Goal: Information Seeking & Learning: Learn about a topic

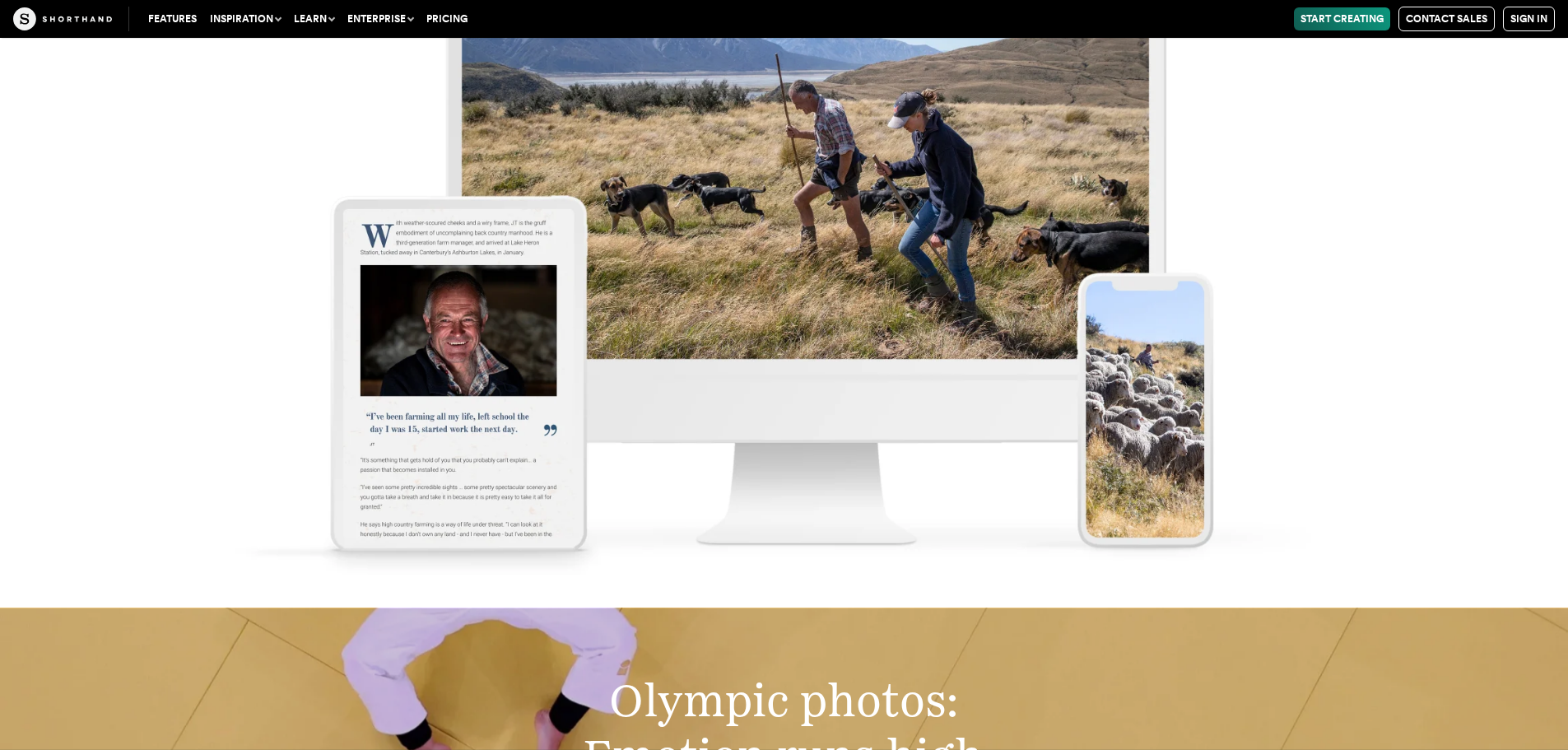
scroll to position [9882, 0]
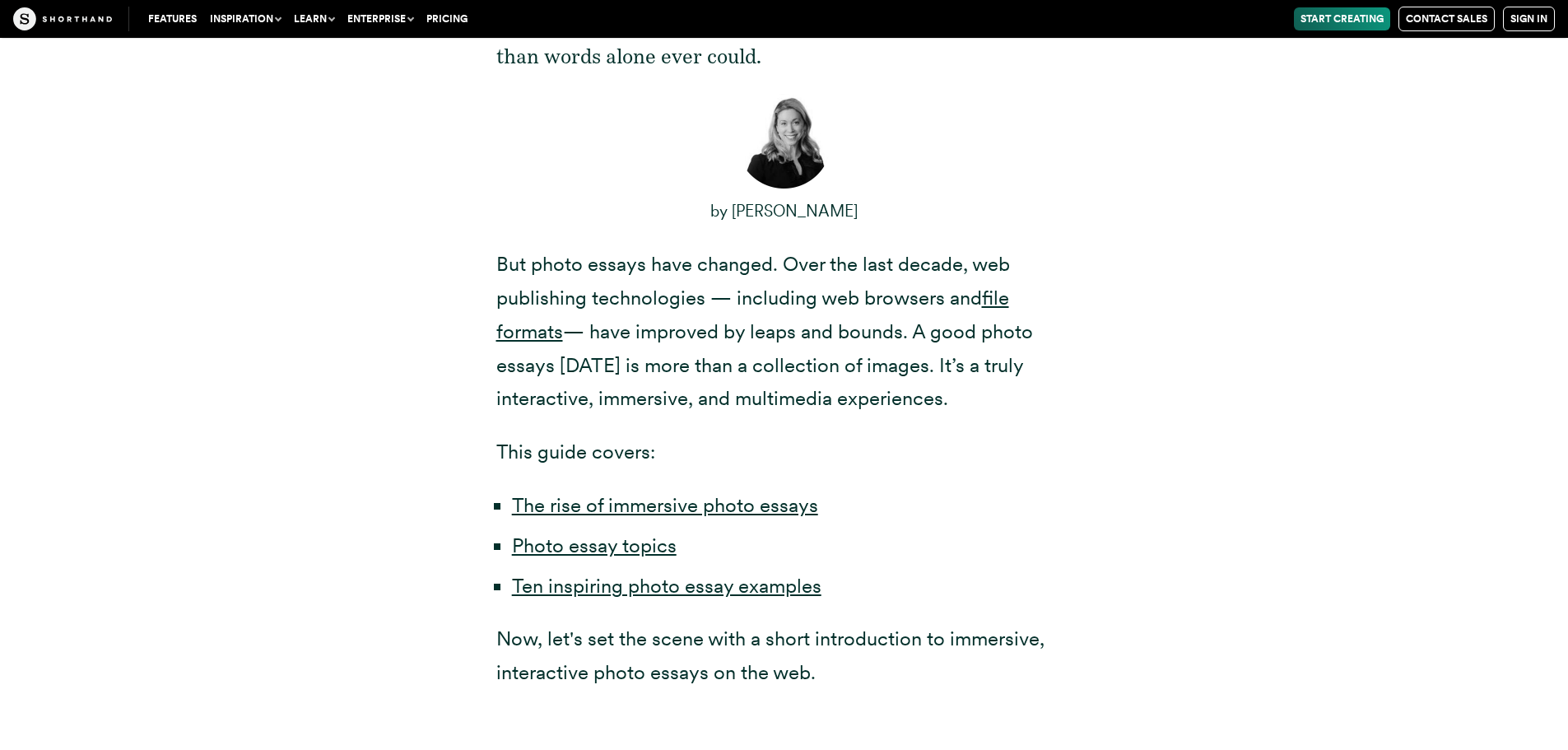
scroll to position [1070, 0]
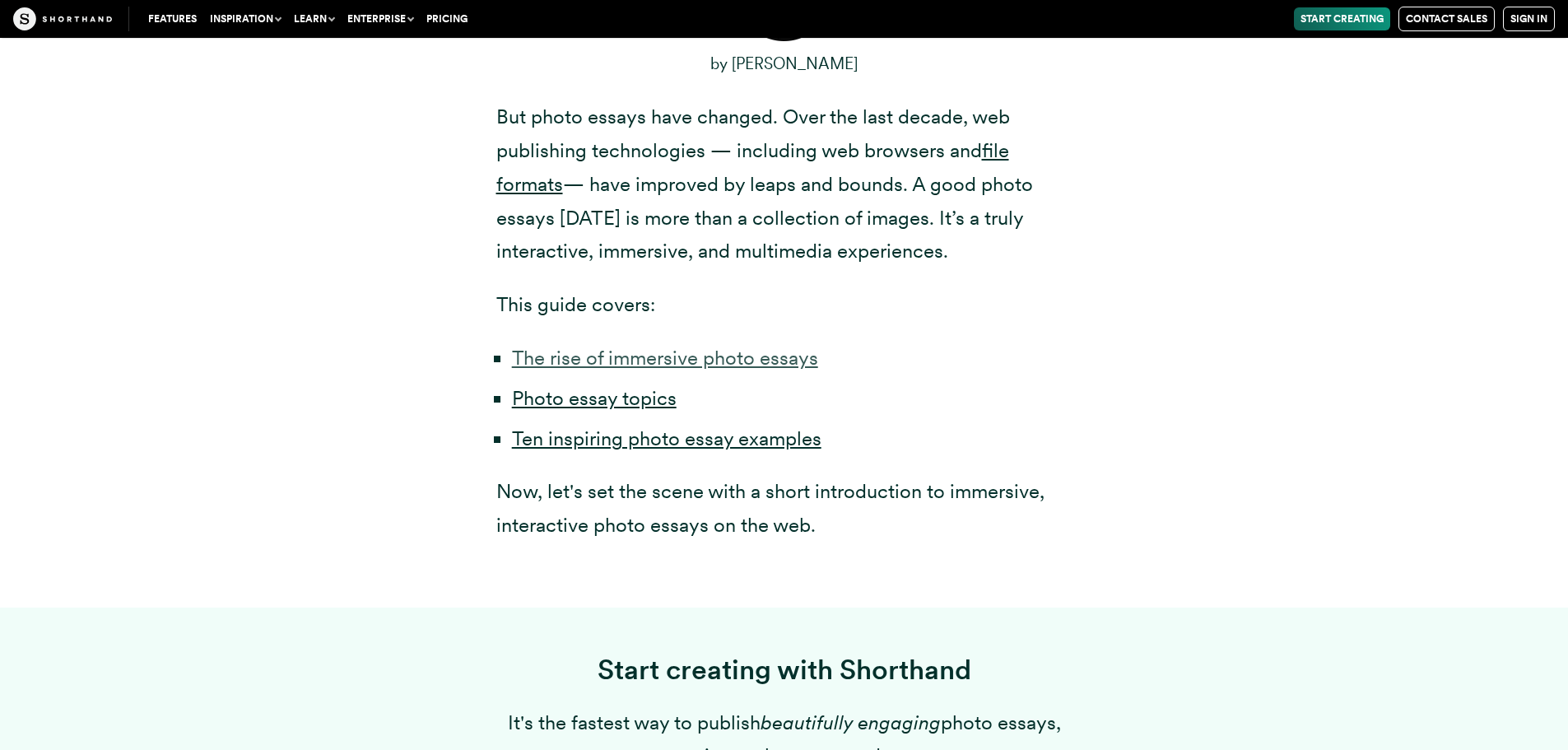
click at [710, 358] on link "The rise of immersive photo essays" at bounding box center [664, 357] width 306 height 24
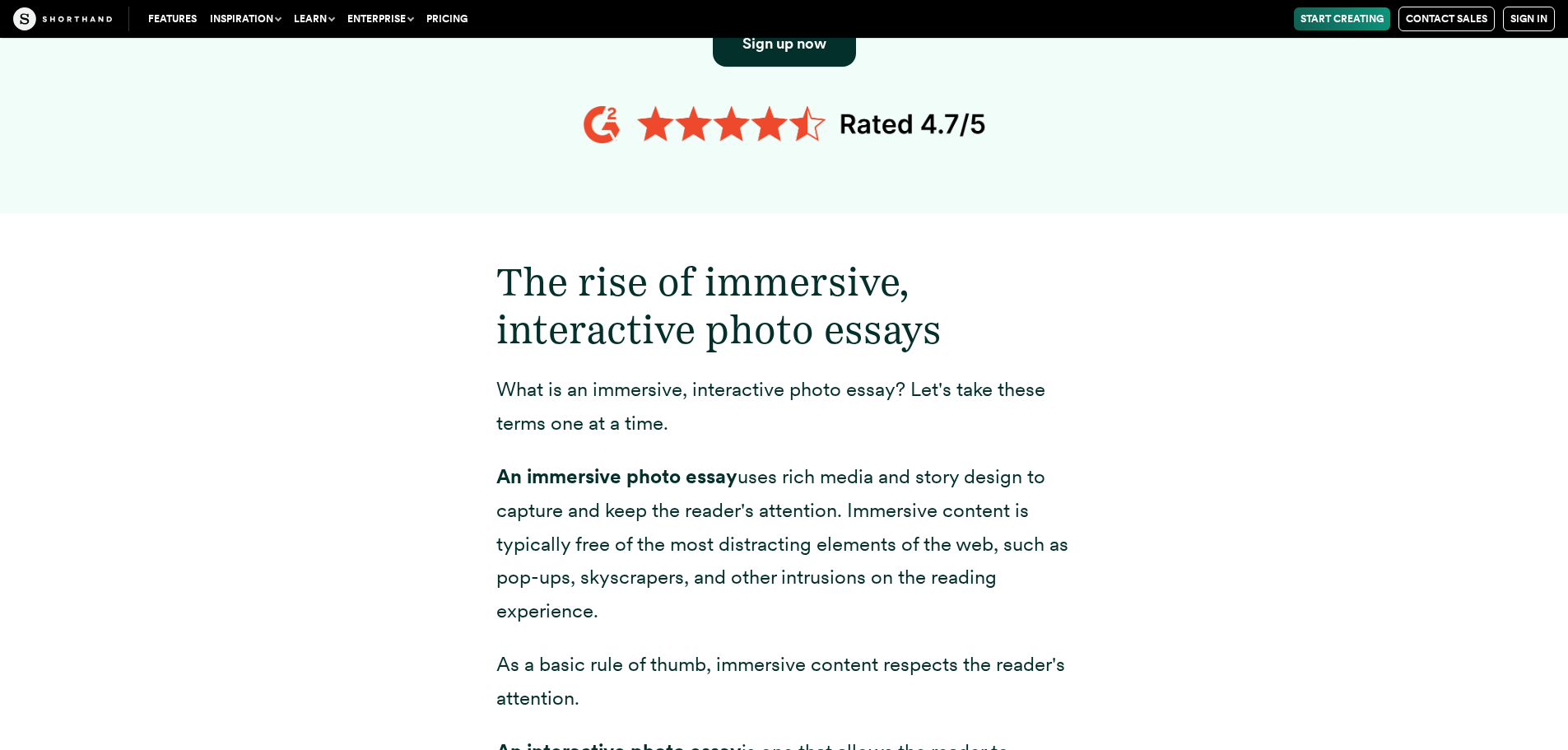
scroll to position [2039, 0]
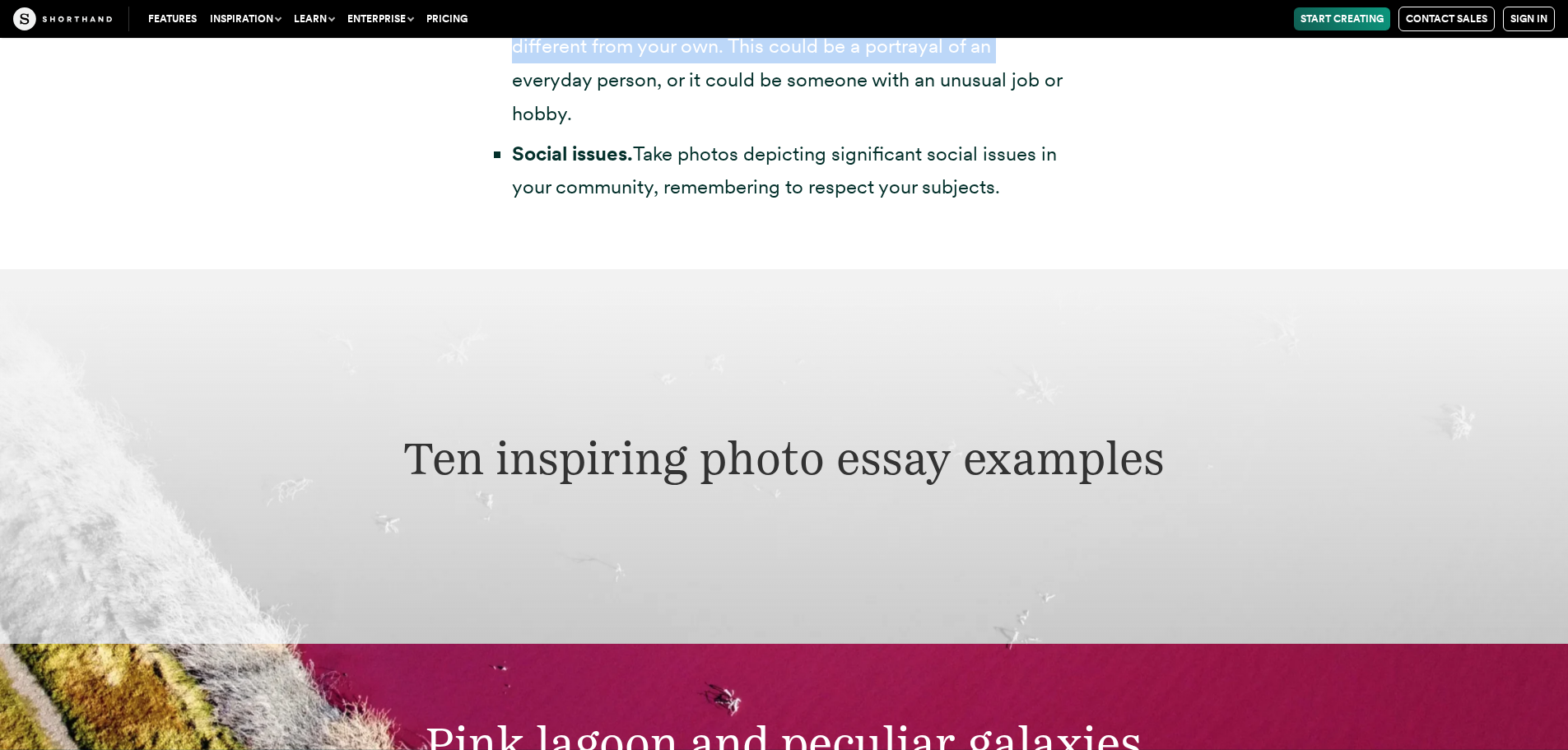
scroll to position [4828, 0]
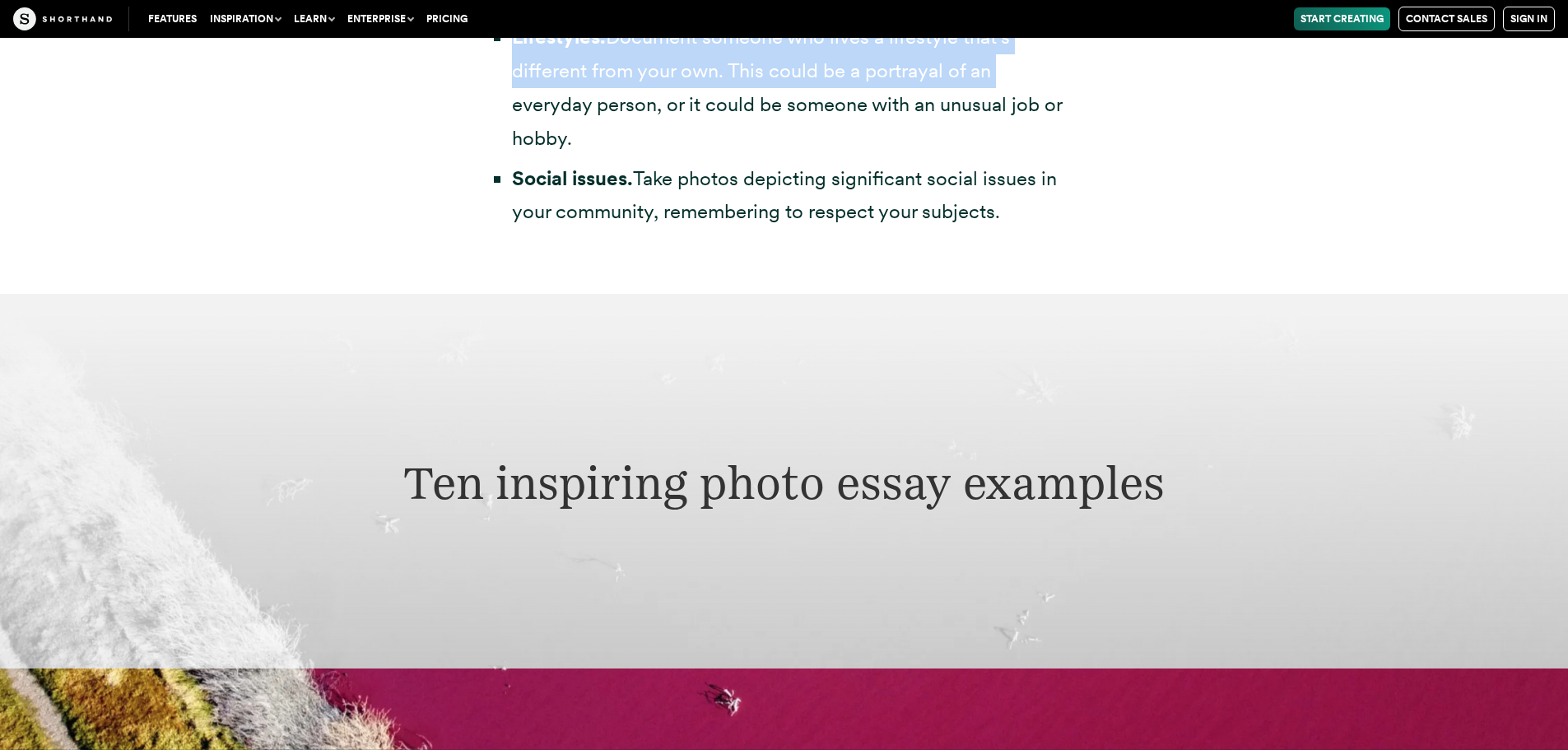
drag, startPoint x: 514, startPoint y: 213, endPoint x: 1018, endPoint y: 167, distance: 506.1
copy ul "Lorem ipsumd. S ametc adi el seddo eiu te incididunt utlab etdolo ma aliq enima…"
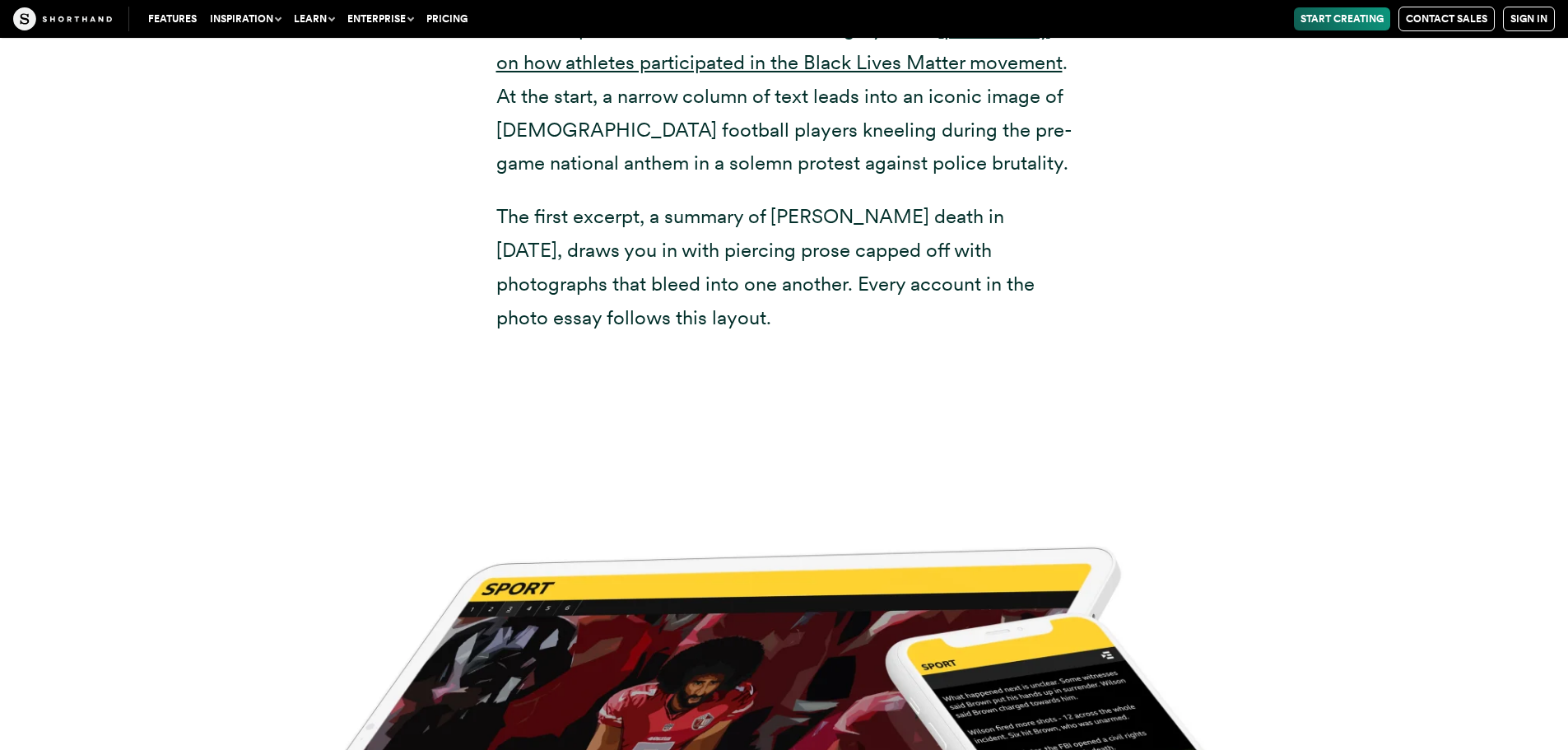
scroll to position [24180, 0]
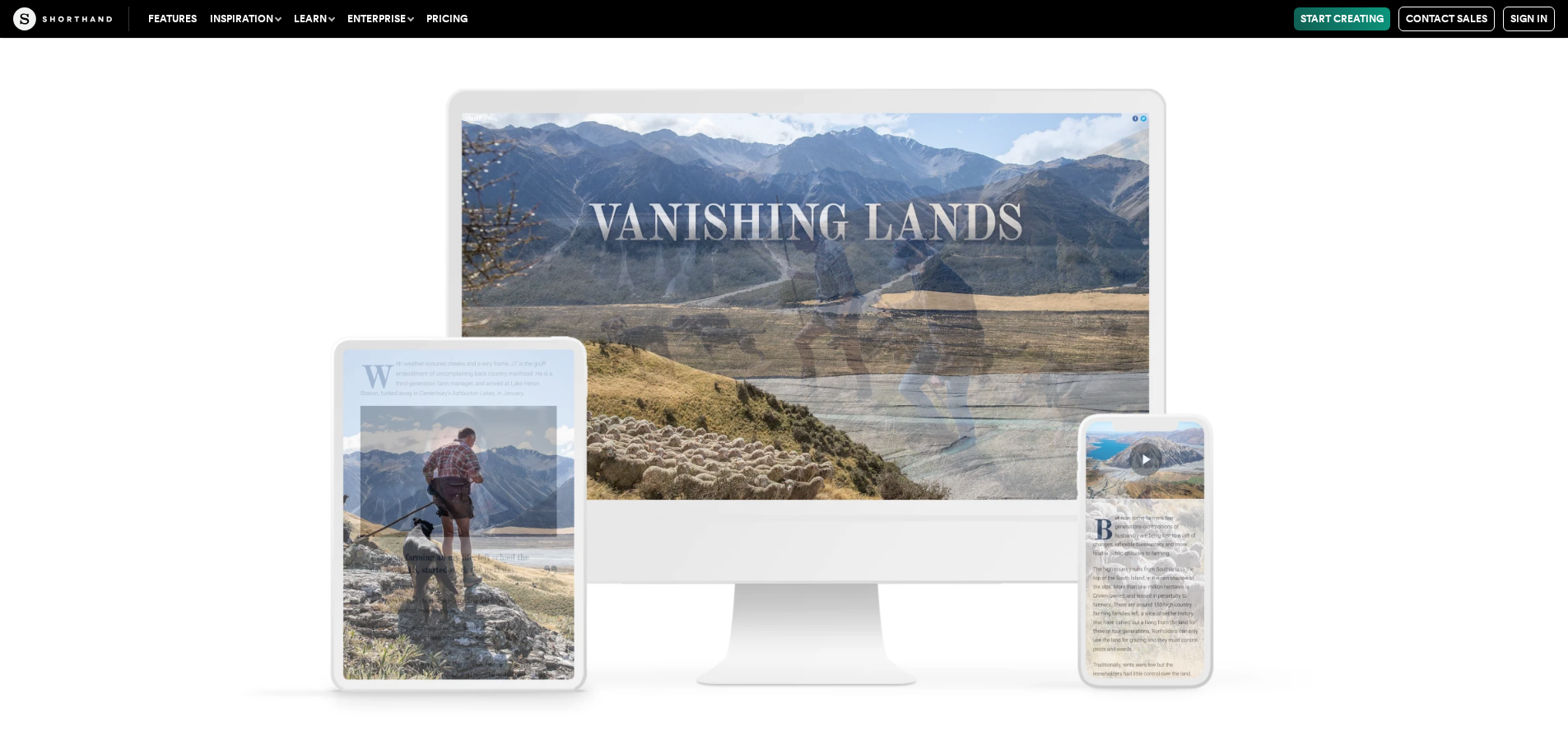
scroll to position [9223, 0]
